Goal: Task Accomplishment & Management: Use online tool/utility

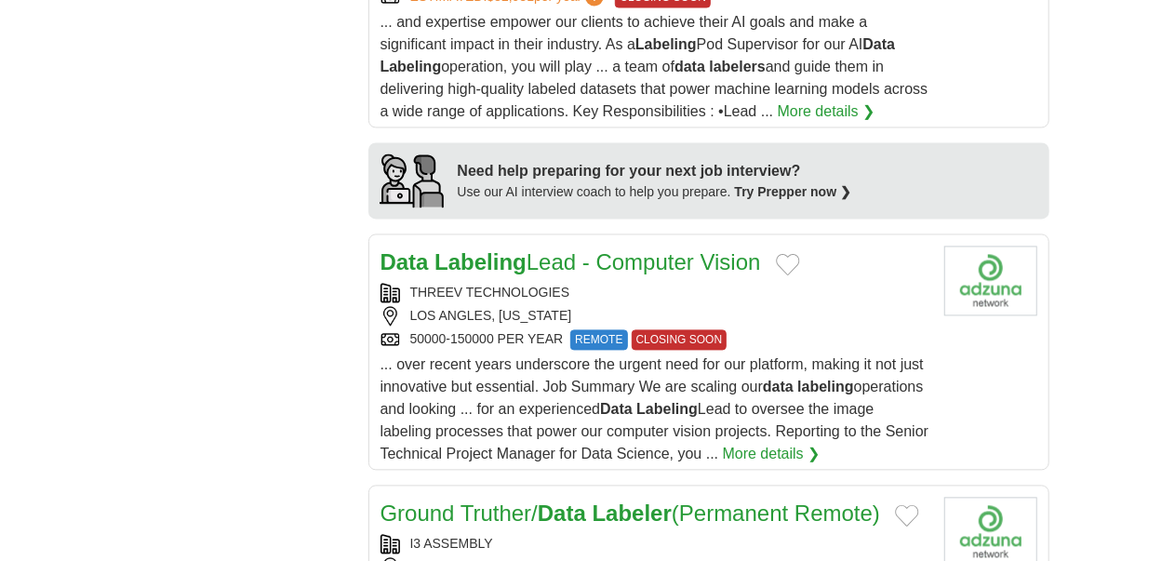
scroll to position [1778, 0]
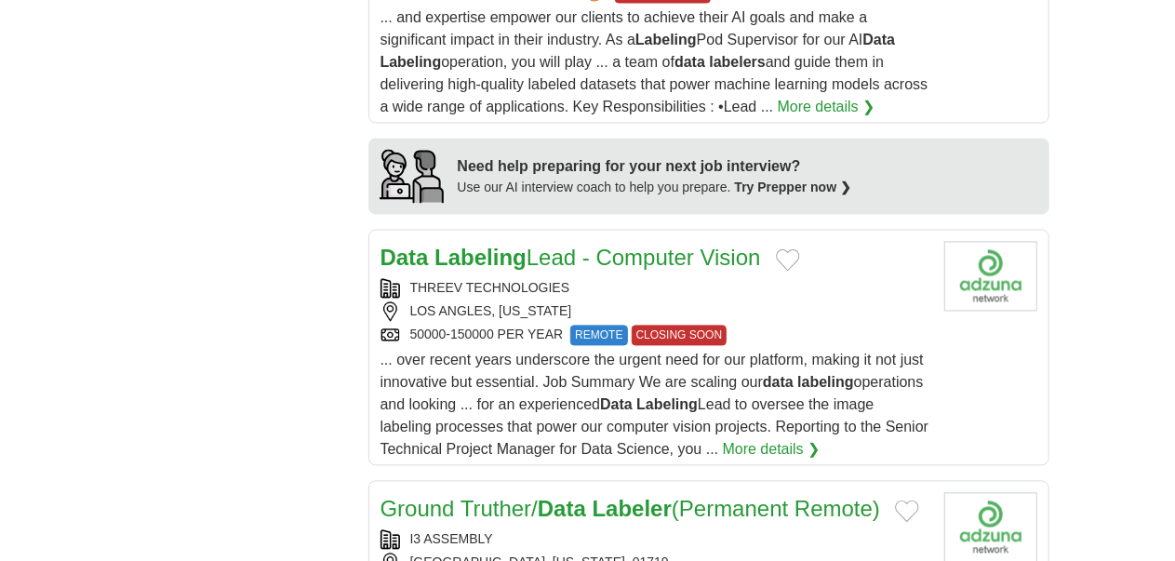
click at [434, 553] on div "[GEOGRAPHIC_DATA], [US_STATE], 01719" at bounding box center [654, 563] width 549 height 20
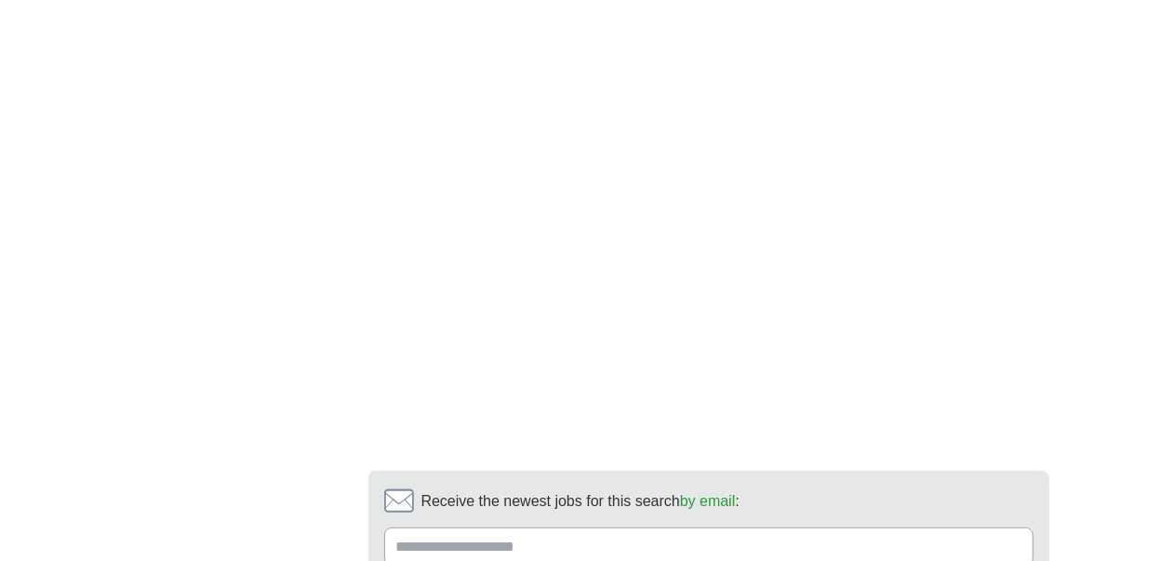
scroll to position [3560, 0]
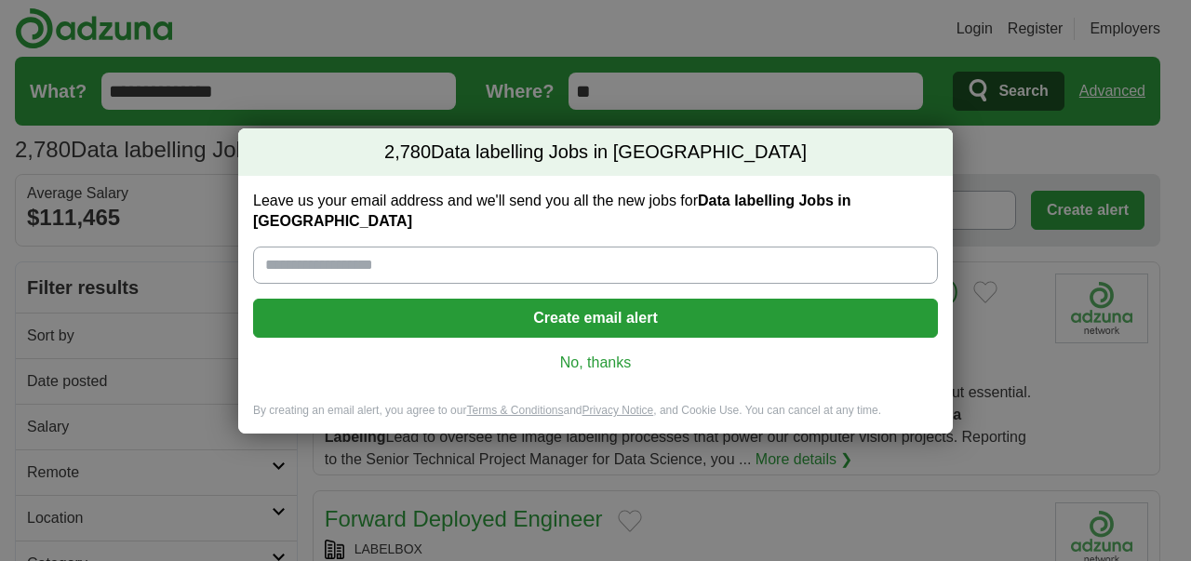
click at [587, 353] on link "No, thanks" at bounding box center [595, 363] width 655 height 20
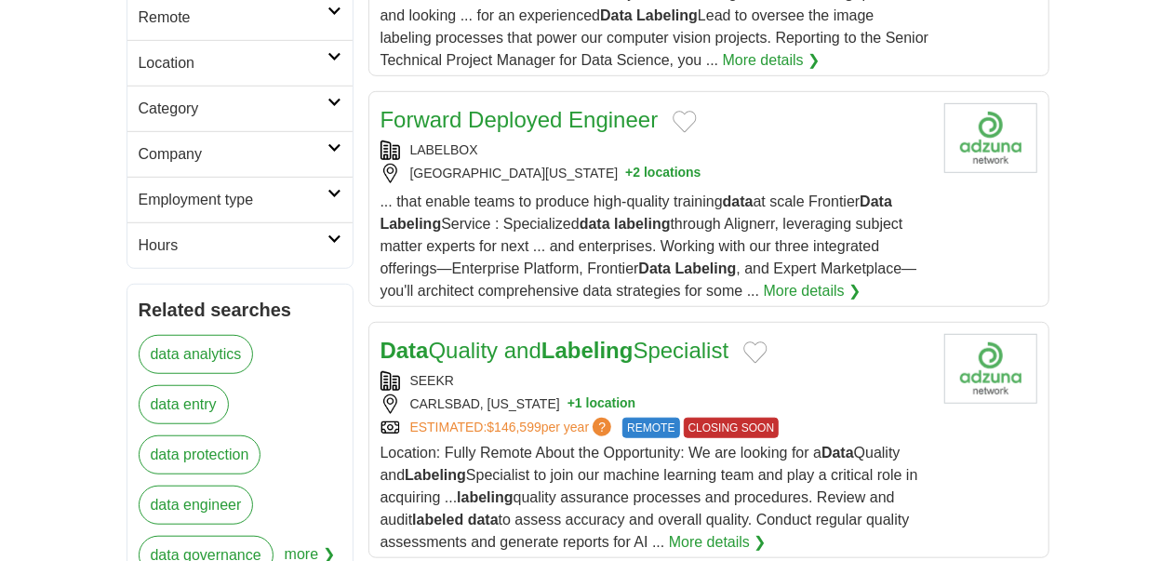
scroll to position [549, 0]
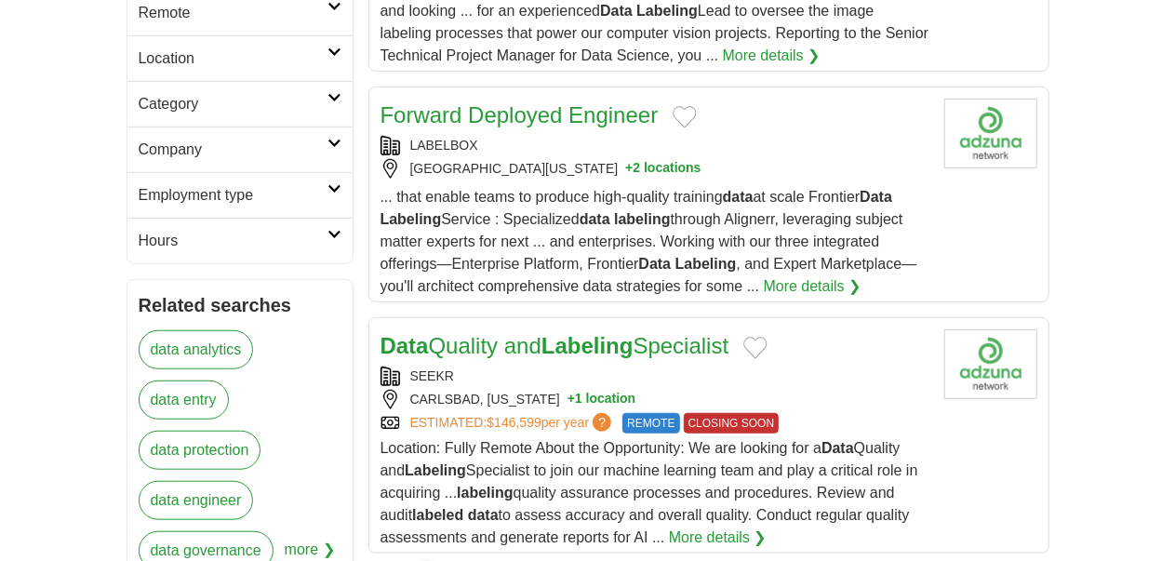
click at [473, 440] on span "Location: Fully Remote About the Opportunity: We are looking for a Data Quality…" at bounding box center [649, 492] width 538 height 105
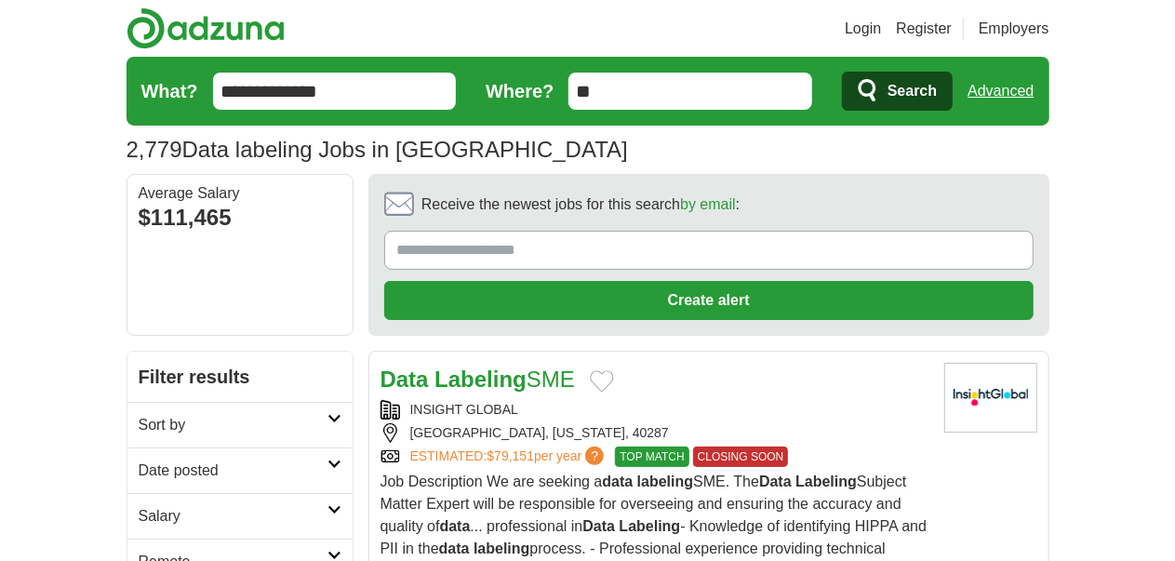
click at [609, 471] on div "Job Description We are seeking a data labeling SME. The Data Labeling Subject M…" at bounding box center [654, 527] width 549 height 112
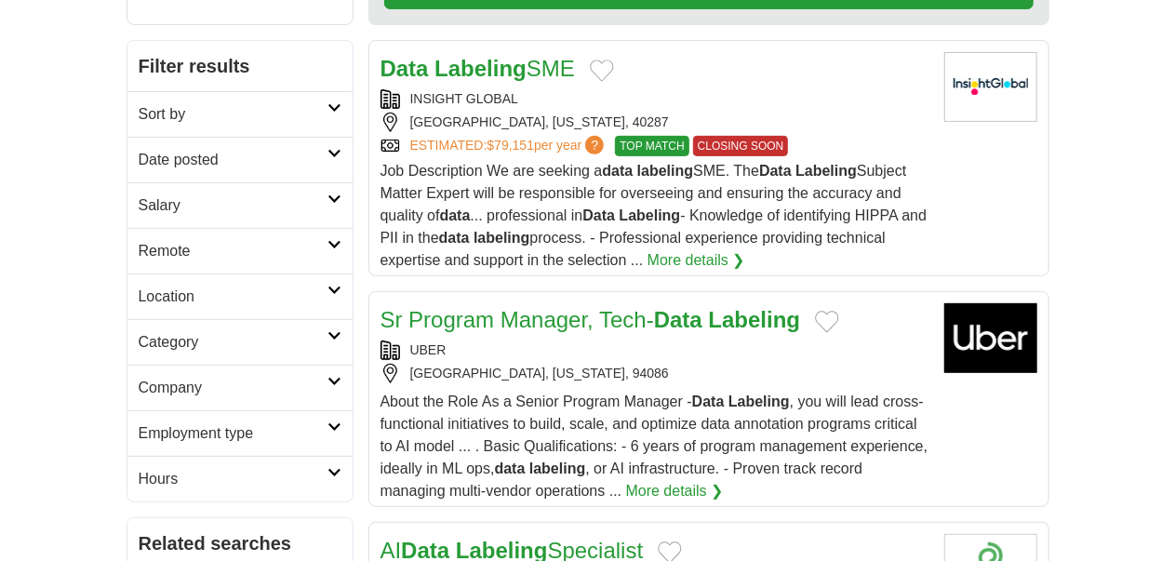
scroll to position [318, 0]
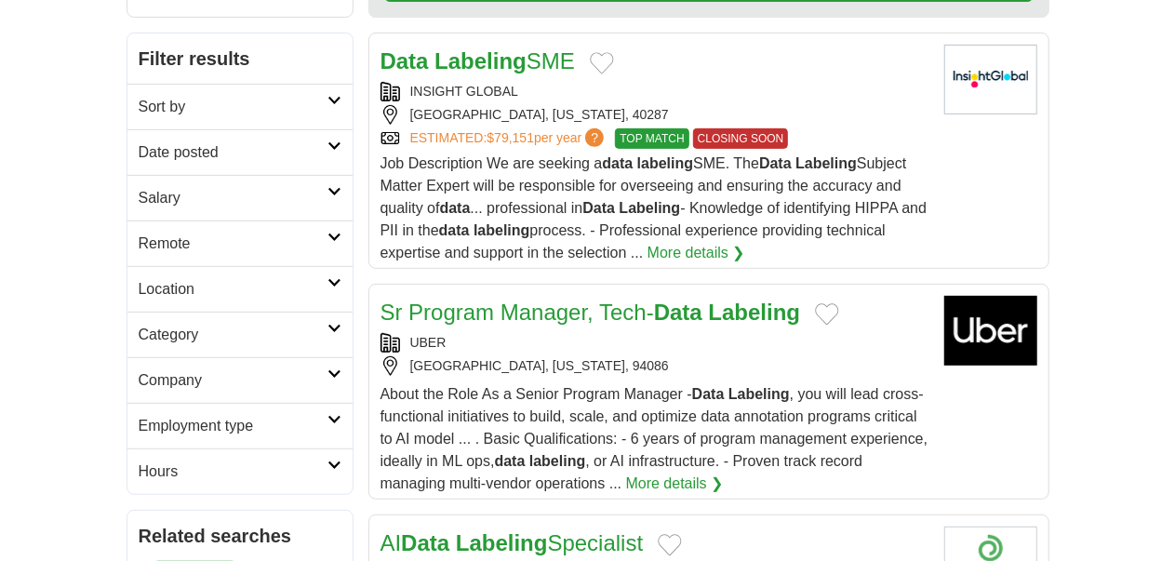
click at [562, 300] on link "Sr Program Manager, Tech- Data Labeling" at bounding box center [590, 312] width 420 height 25
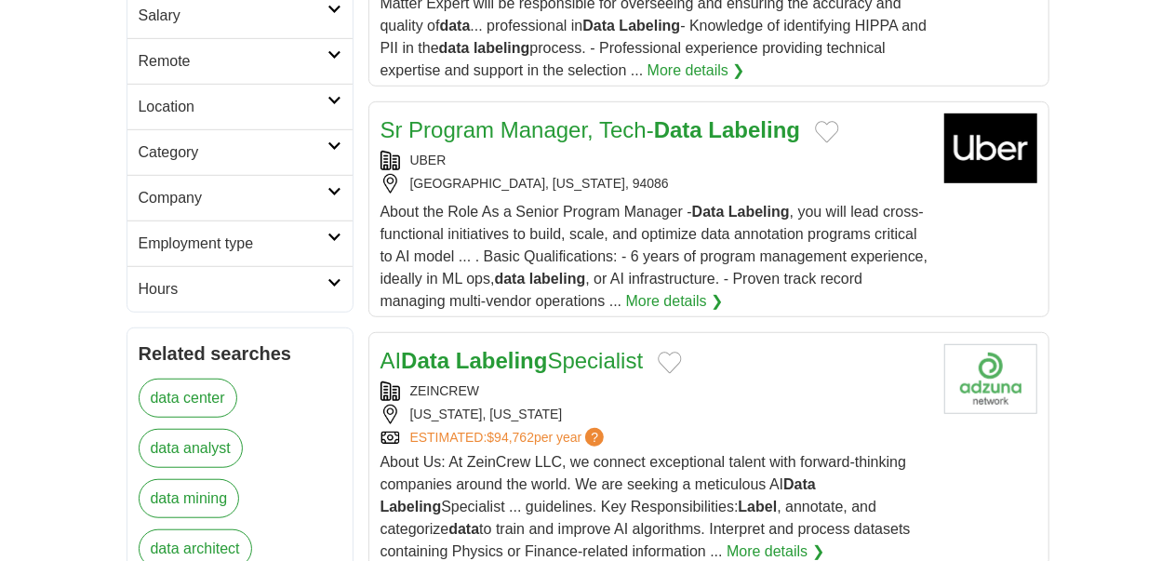
scroll to position [541, 0]
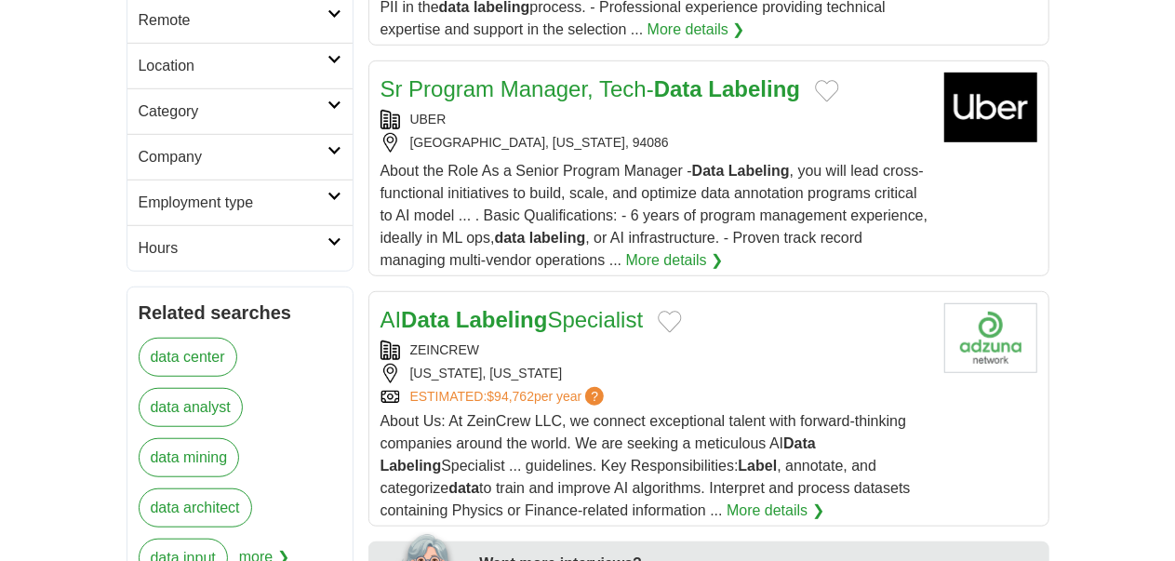
click at [547, 307] on link "AI Data Labeling Specialist" at bounding box center [511, 319] width 263 height 25
click at [1049, 291] on article "AI Data Labeling Specialist ZEINCREW NEW YORK, NEW YORK ESTIMATED: $94,762 per …" at bounding box center [708, 408] width 681 height 235
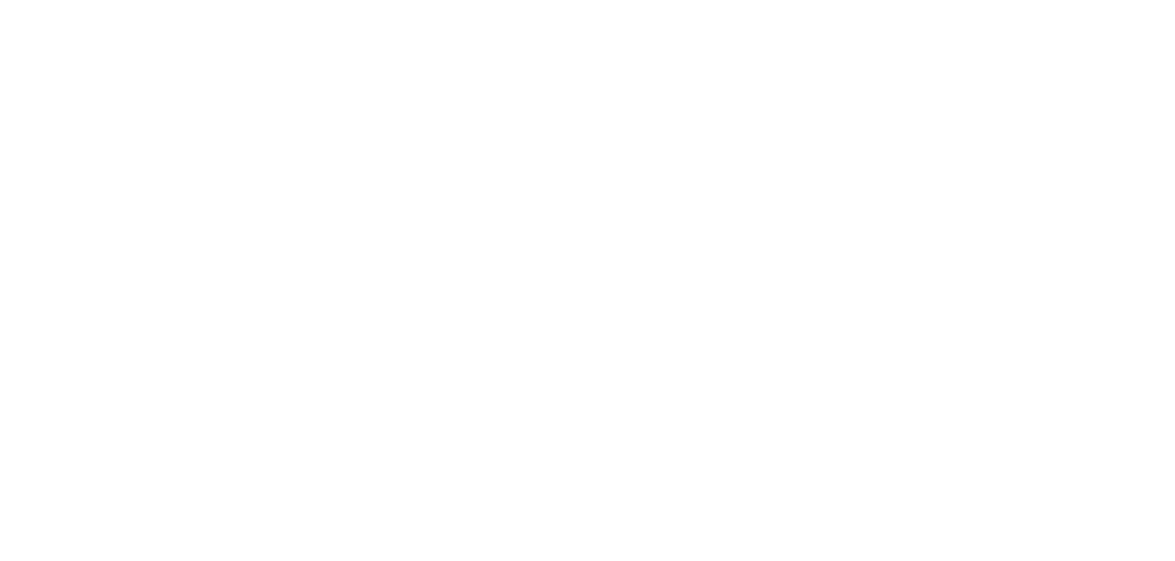
scroll to position [3655, 0]
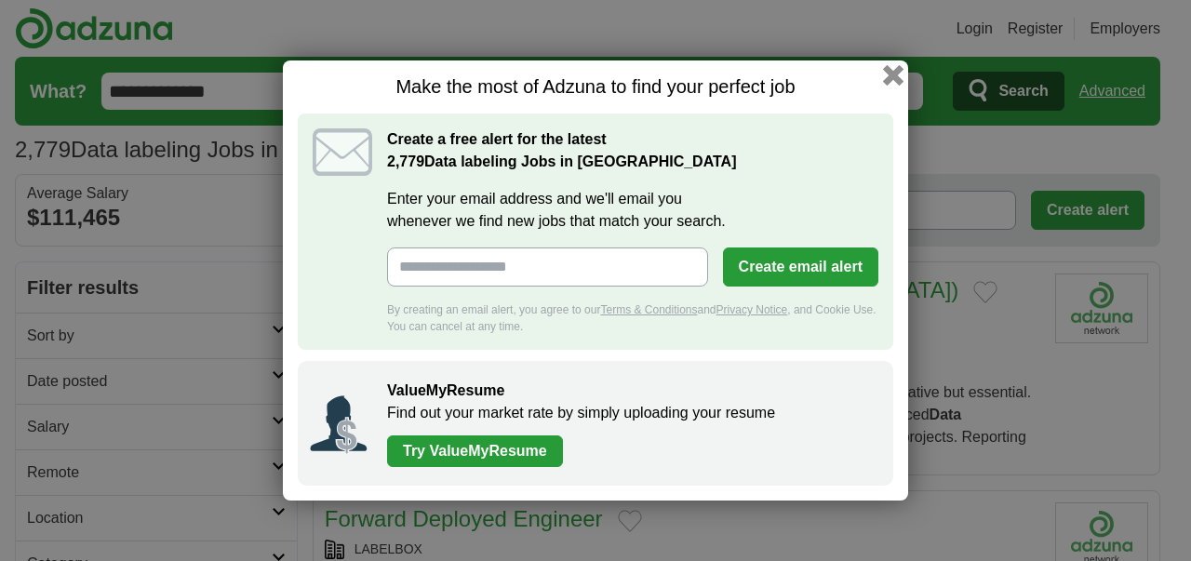
click at [886, 79] on button "button" at bounding box center [893, 75] width 20 height 20
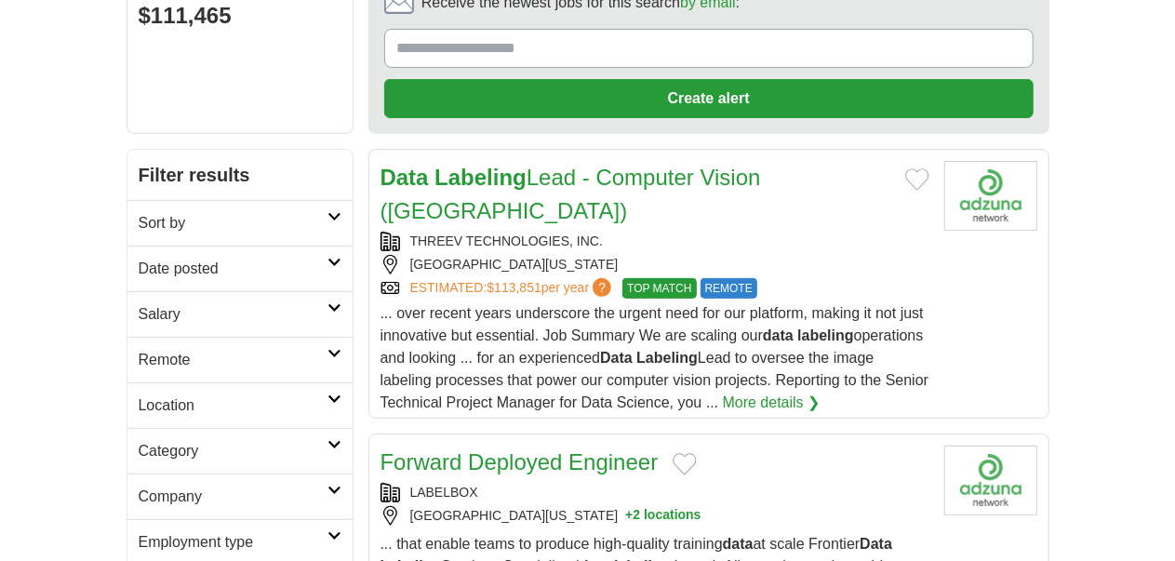
scroll to position [177, 0]
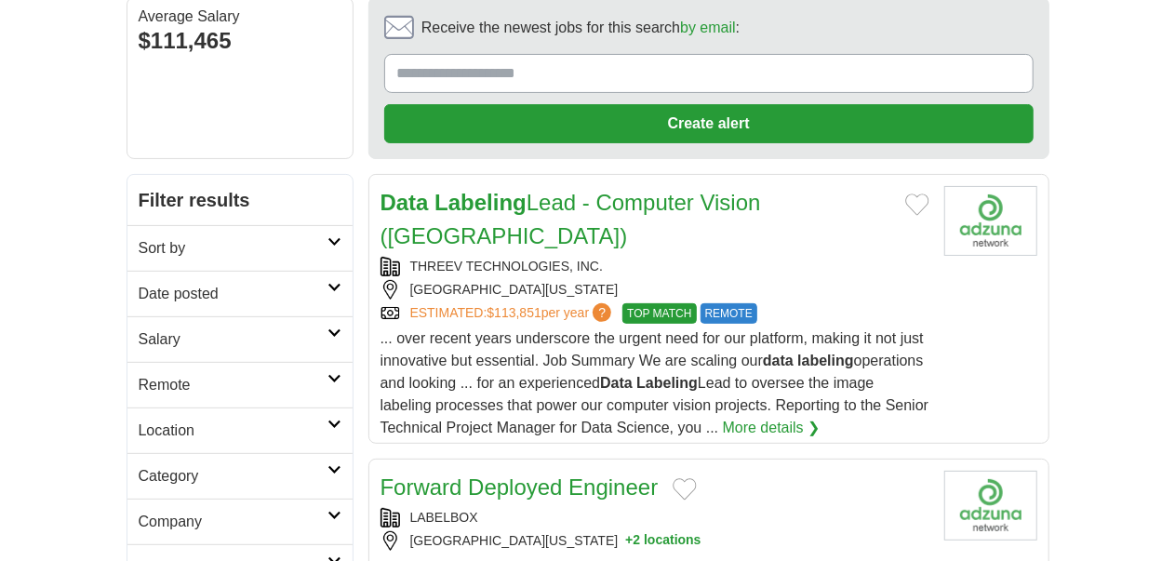
click at [222, 237] on h2 "Sort by" at bounding box center [233, 248] width 189 height 22
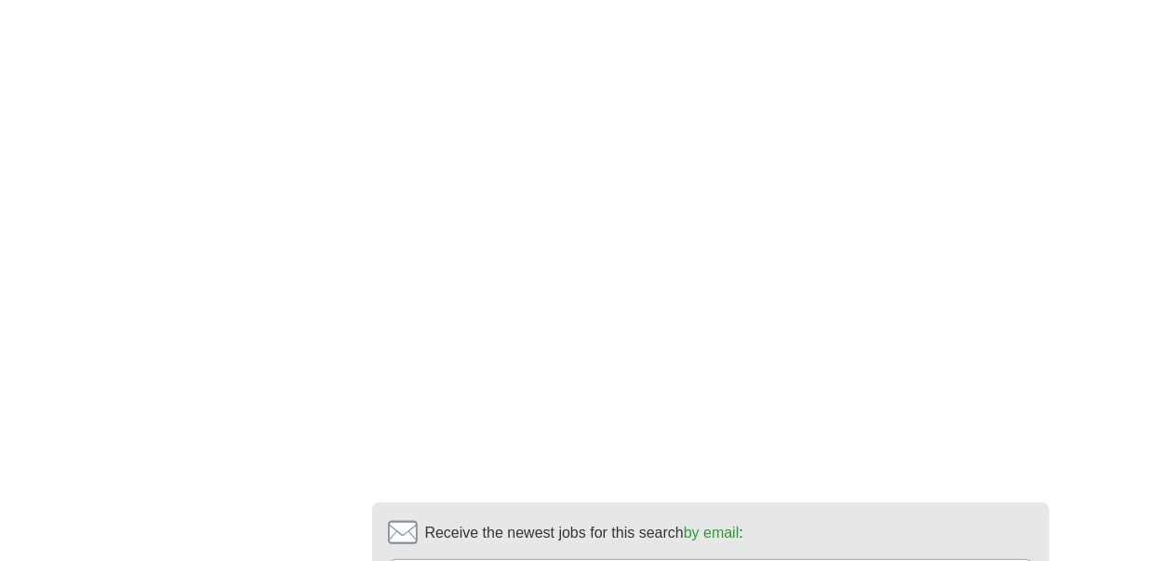
scroll to position [3633, 0]
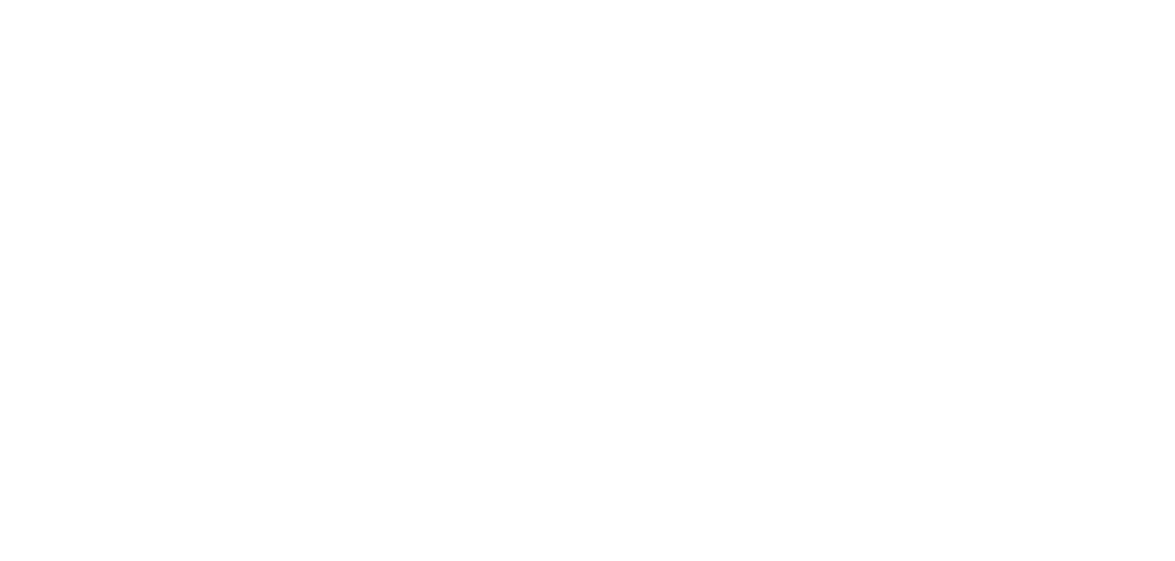
scroll to position [3726, 0]
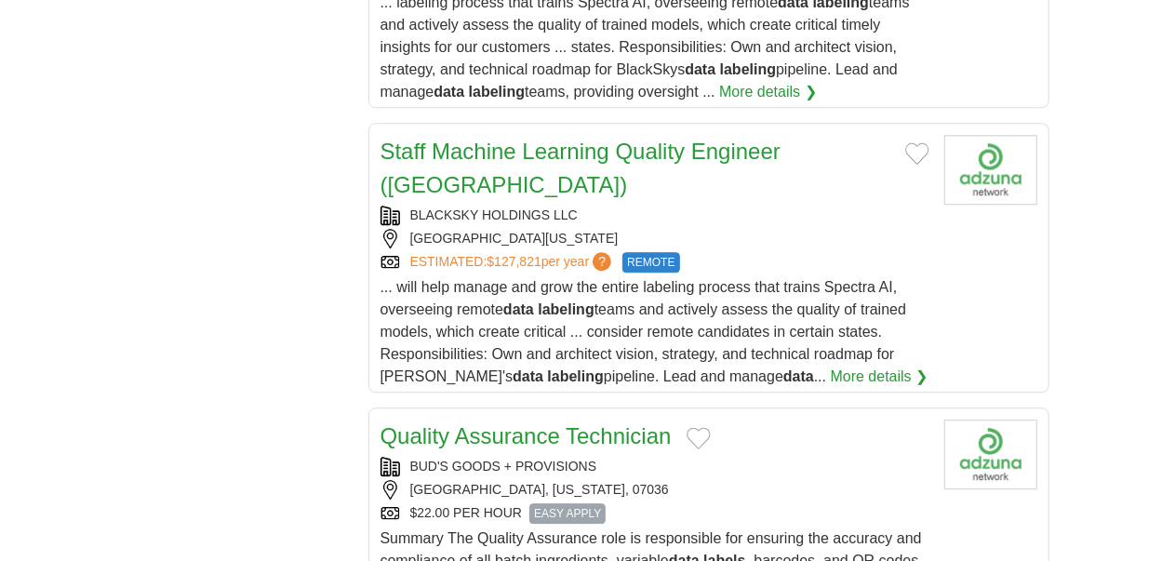
scroll to position [2472, 0]
